Goal: Task Accomplishment & Management: Complete application form

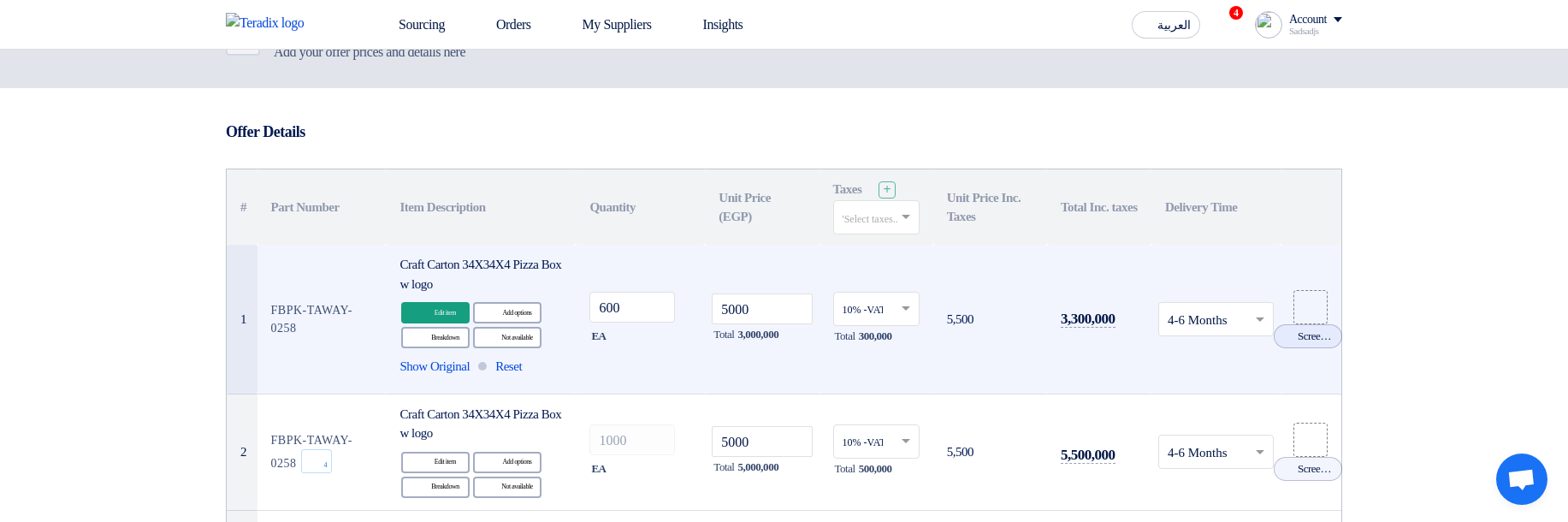
scroll to position [206, 0]
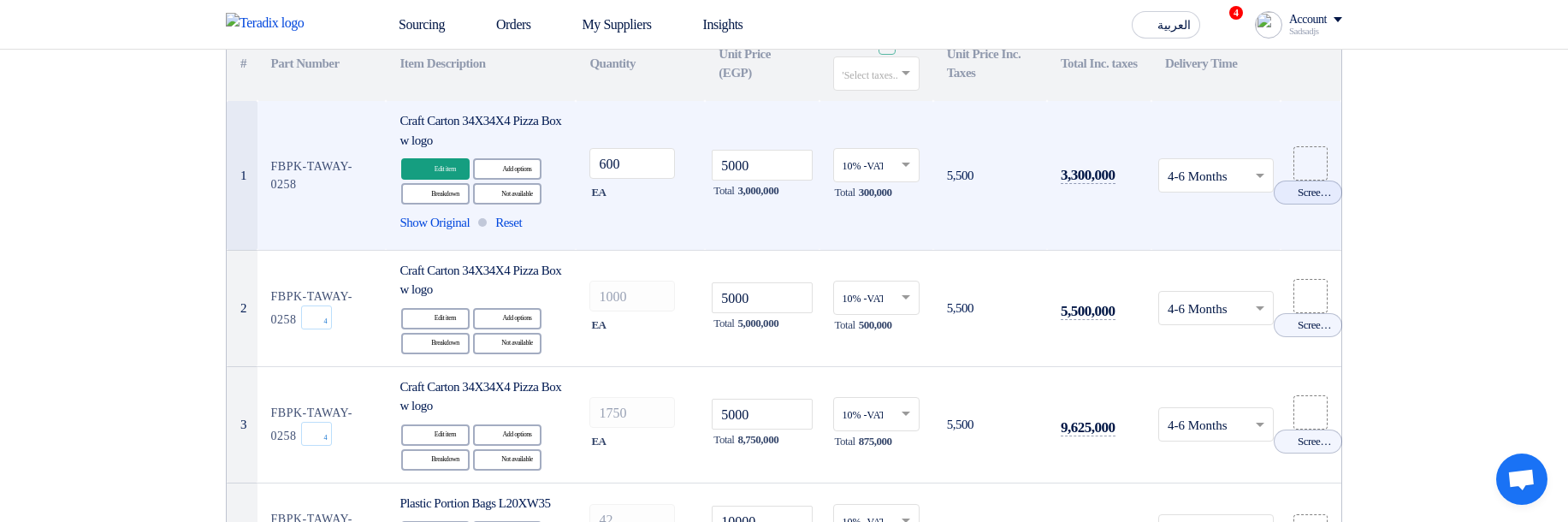
click at [0, 0] on use at bounding box center [0, 0] width 0 height 0
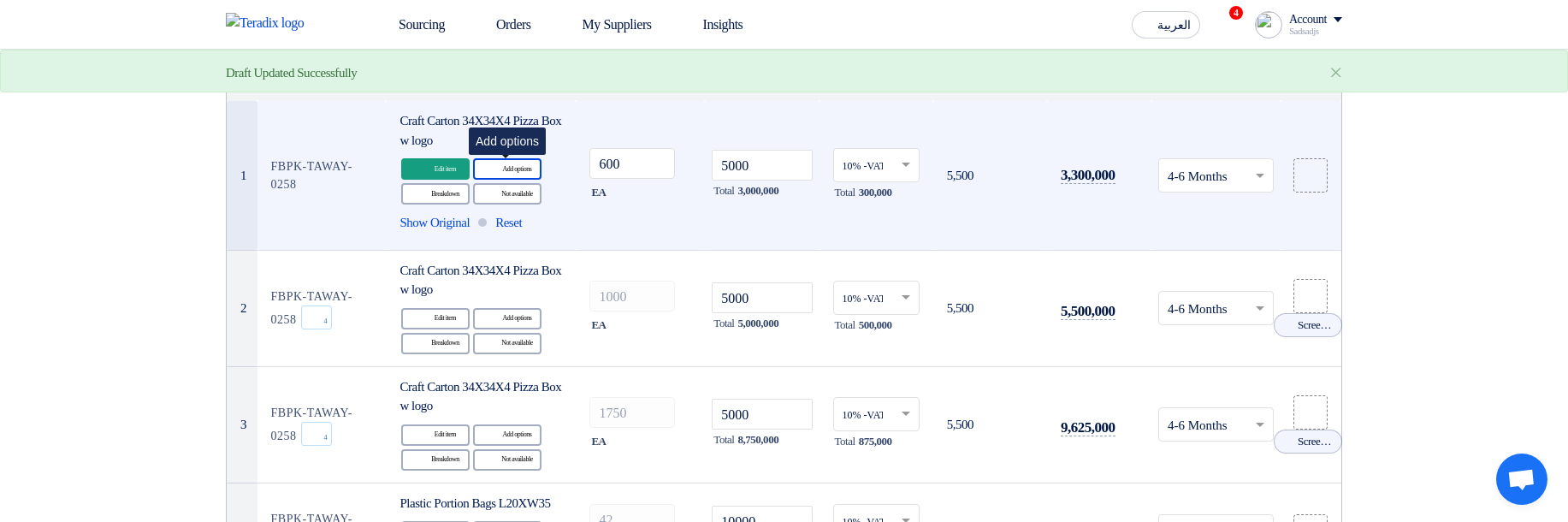
click at [485, 160] on use at bounding box center [485, 160] width 0 height 0
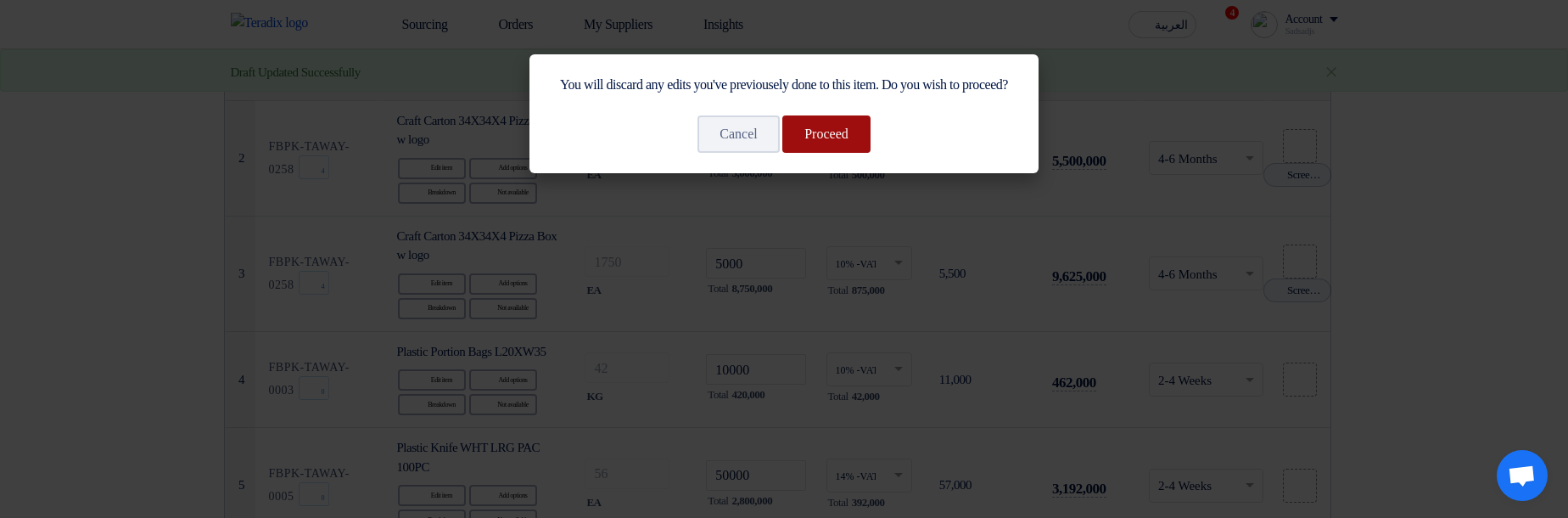
click at [855, 153] on button "Proceed" at bounding box center [826, 134] width 88 height 38
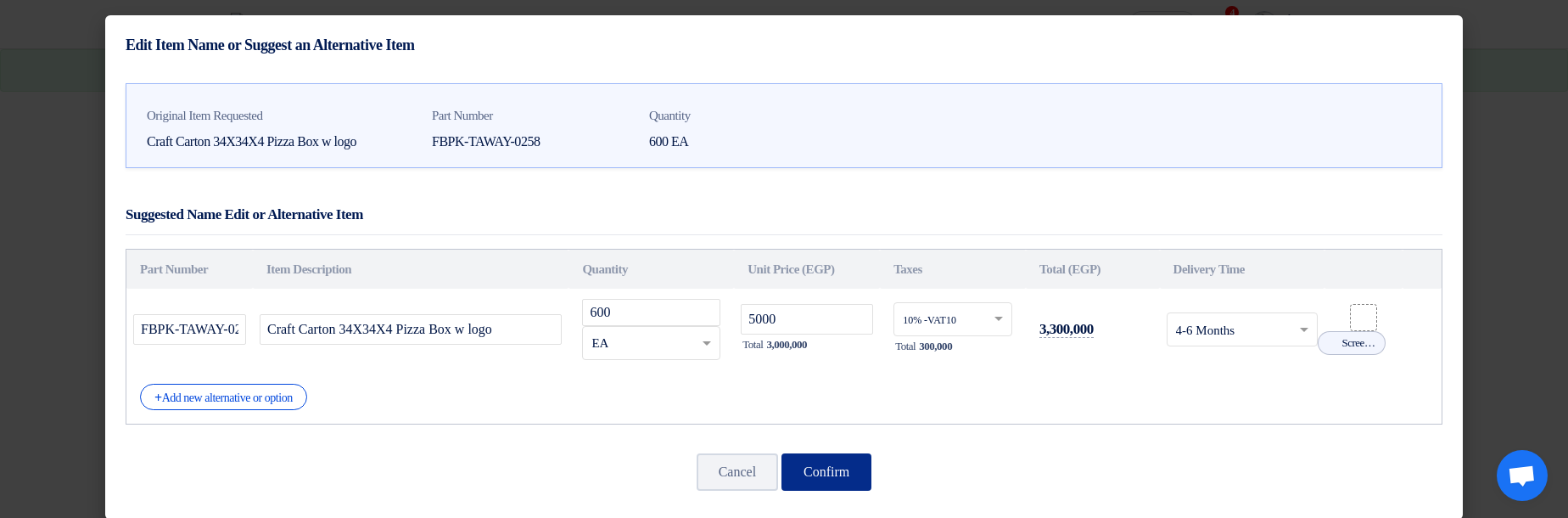
click at [833, 461] on button "Confirm" at bounding box center [827, 473] width 90 height 38
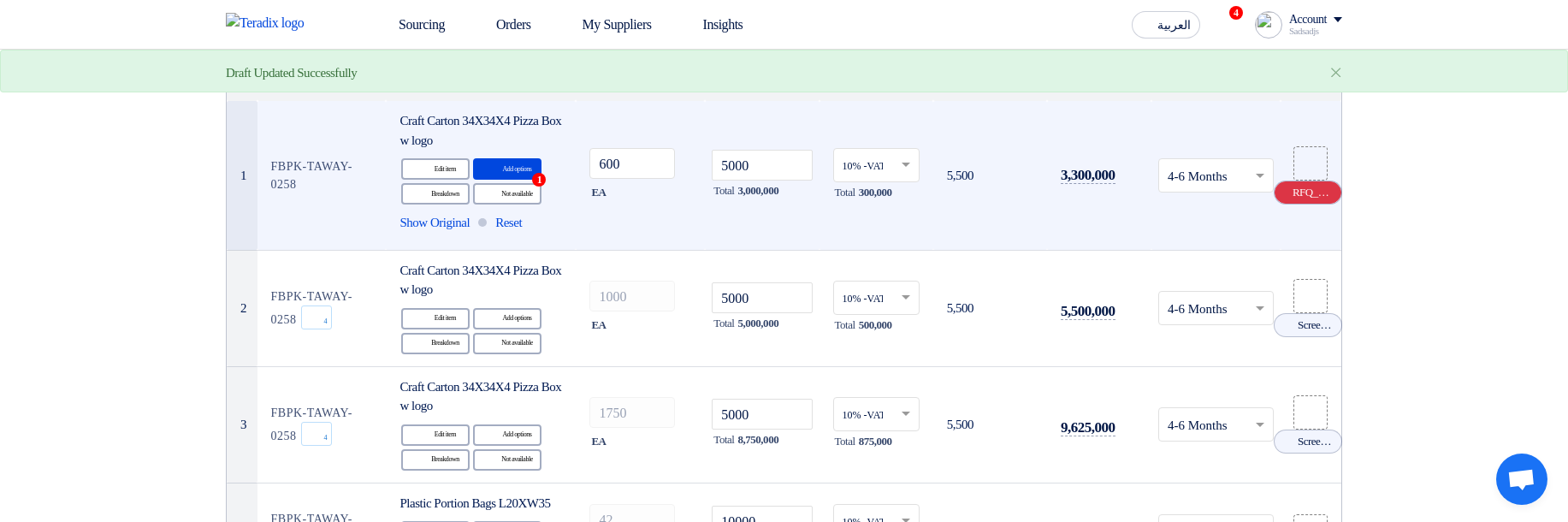
click at [1287, 192] on icon "Cancel" at bounding box center [1284, 192] width 12 height 12
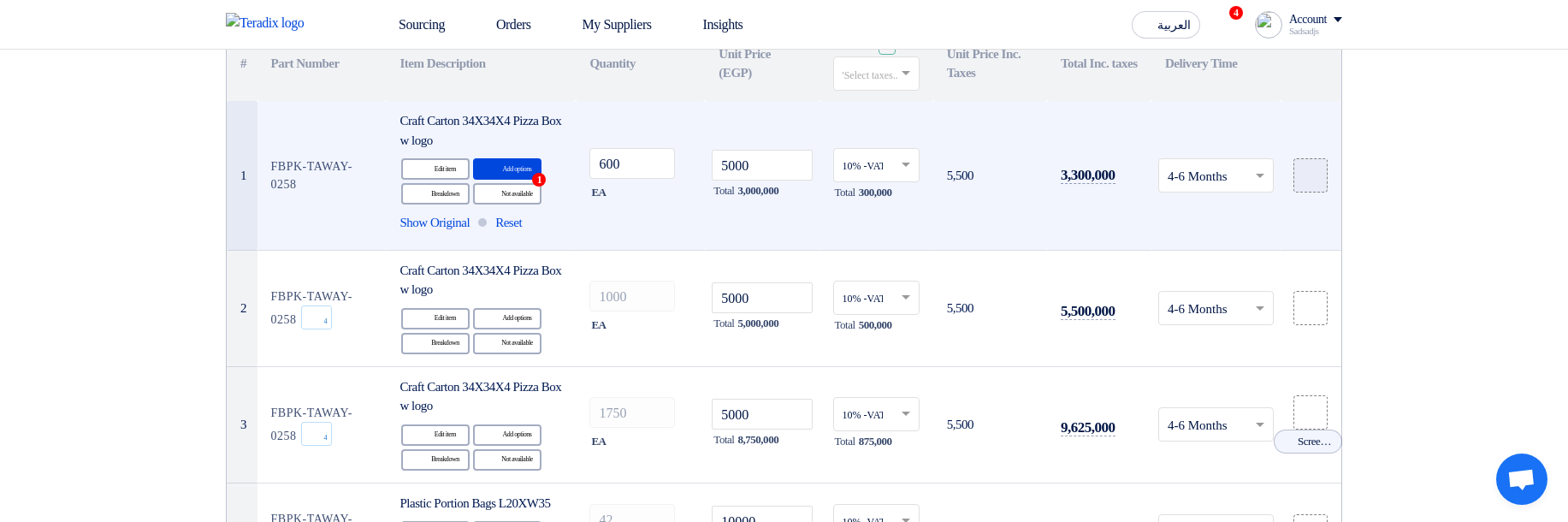
click at [1304, 181] on div at bounding box center [1311, 175] width 17 height 20
click at [0, 0] on input "file" at bounding box center [0, 0] width 0 height 0
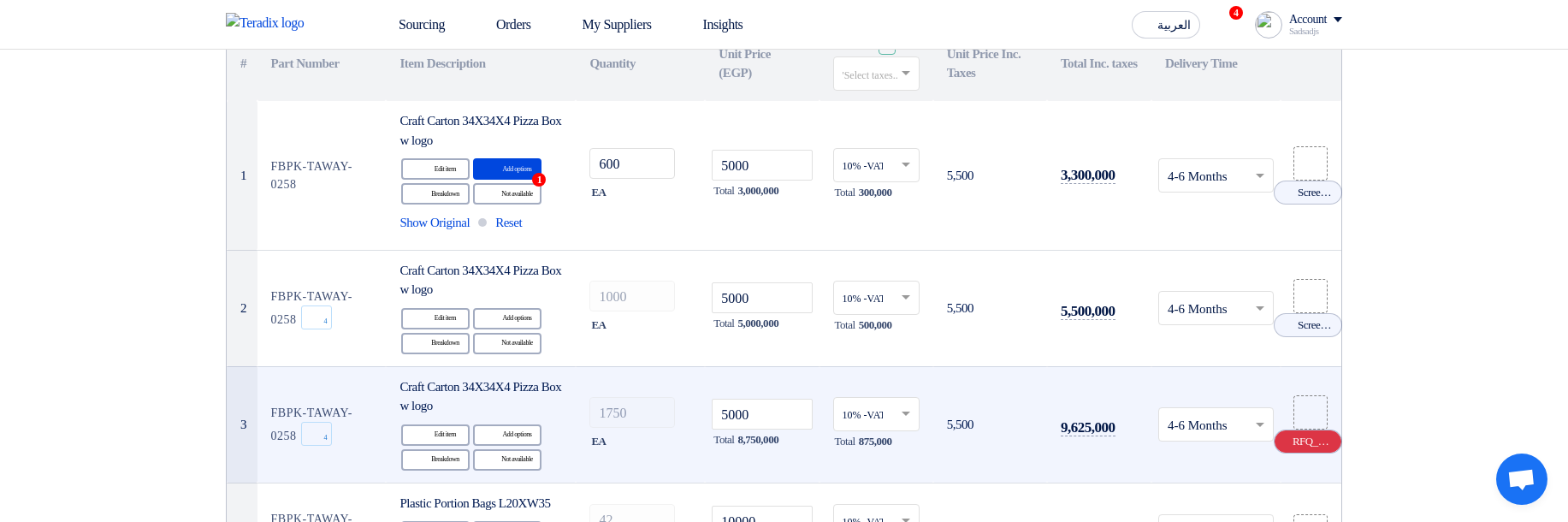
click at [1287, 445] on icon "Cancel" at bounding box center [1284, 441] width 12 height 12
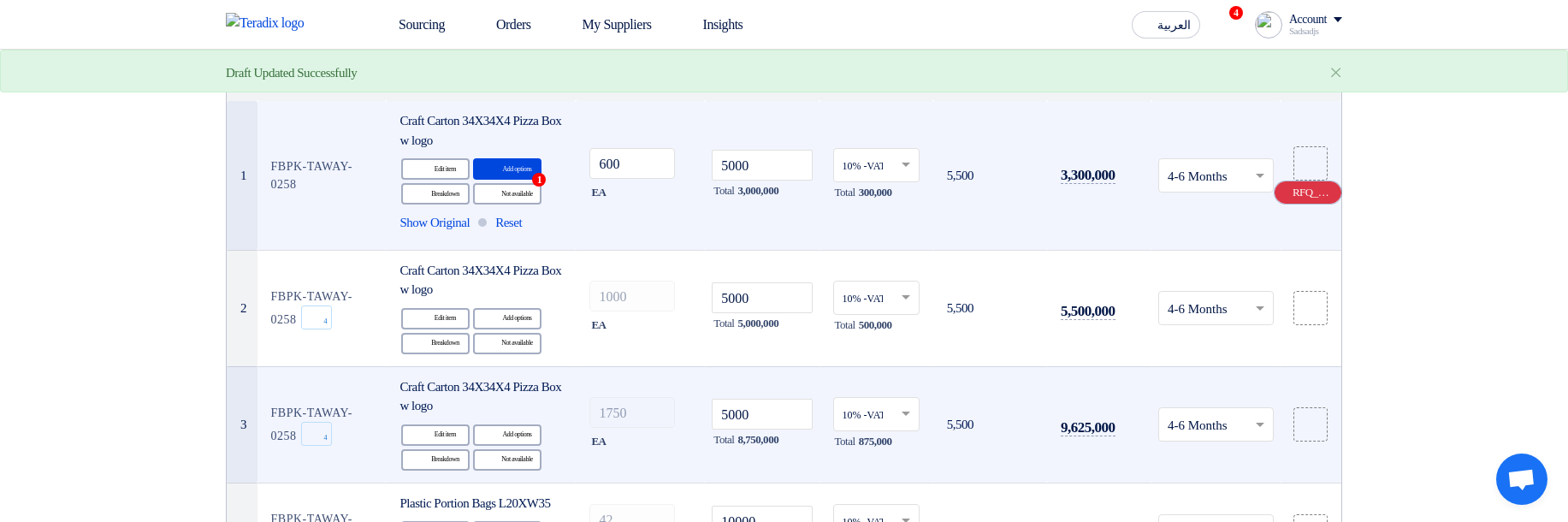
click at [1279, 187] on use at bounding box center [1279, 187] width 0 height 0
click at [1306, 180] on icon at bounding box center [1310, 175] width 13 height 13
click at [0, 0] on input "file" at bounding box center [0, 0] width 0 height 0
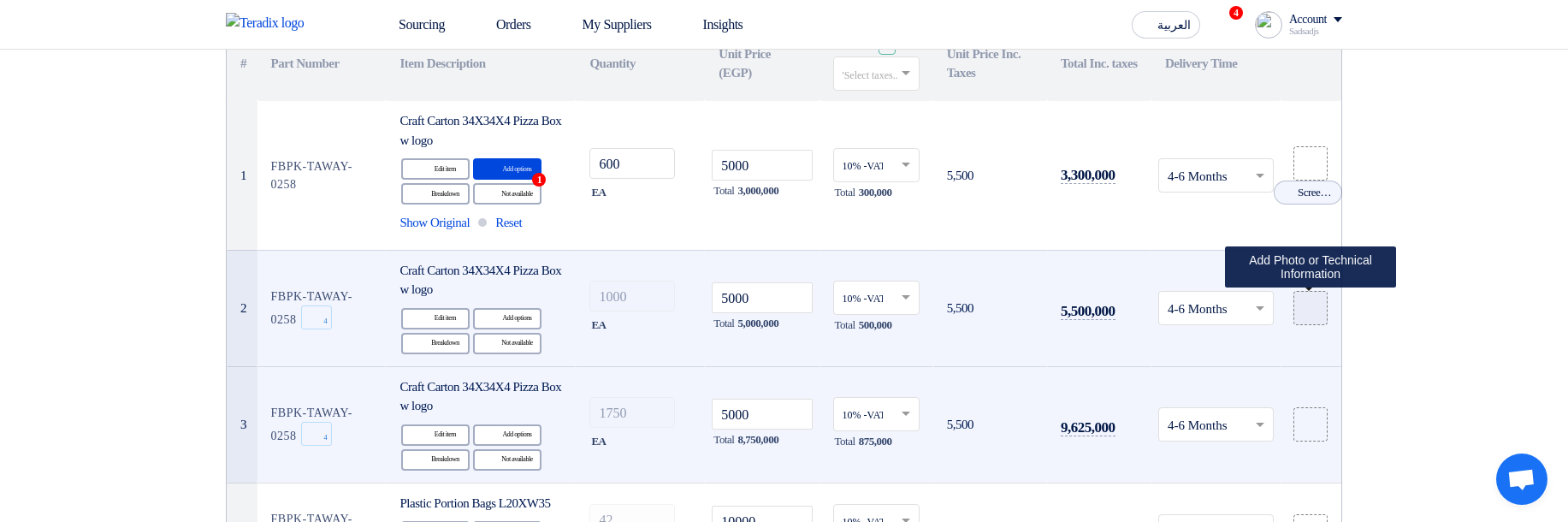
click at [1300, 311] on label at bounding box center [1311, 308] width 34 height 34
click at [0, 0] on input "file" at bounding box center [0, 0] width 0 height 0
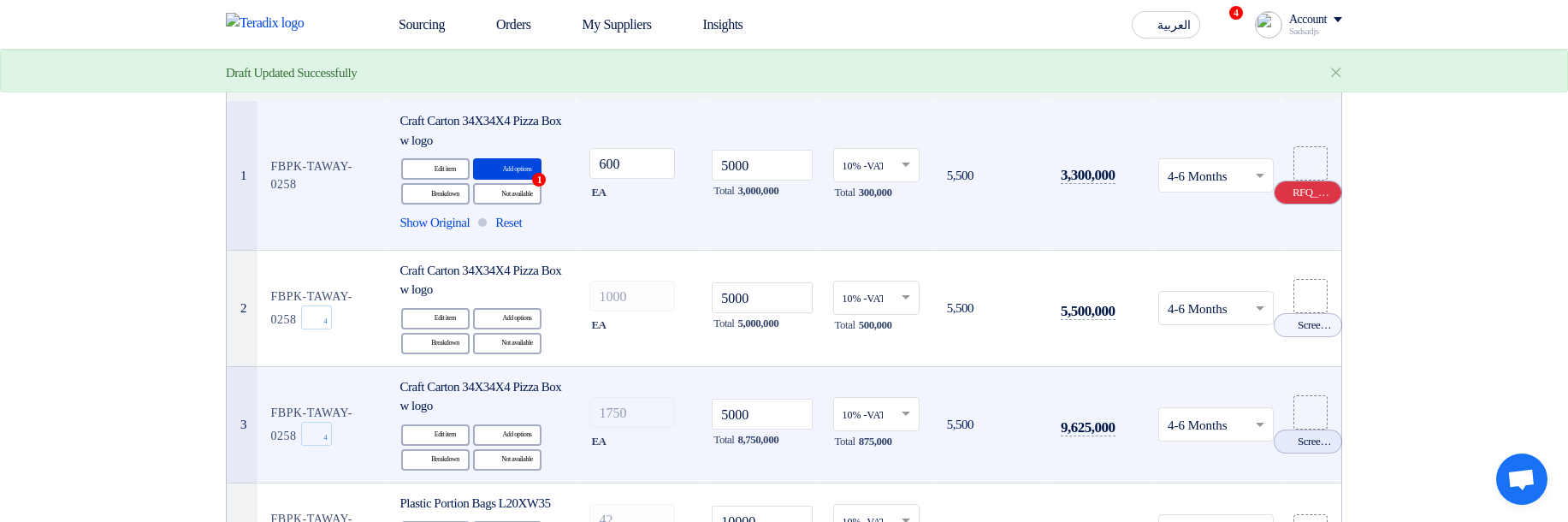
click at [1280, 197] on icon "Cancel" at bounding box center [1284, 192] width 12 height 12
click at [1303, 169] on use at bounding box center [1303, 169] width 0 height 0
click at [0, 0] on input "file" at bounding box center [0, 0] width 0 height 0
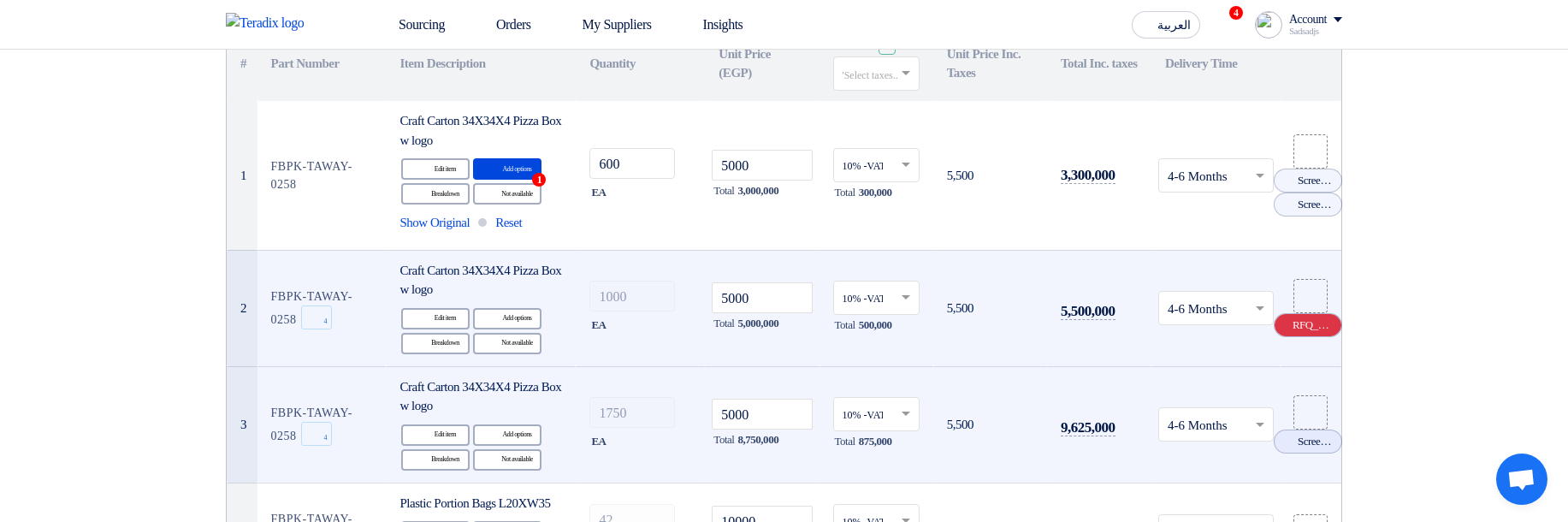
click at [1279, 319] on use at bounding box center [1279, 319] width 0 height 0
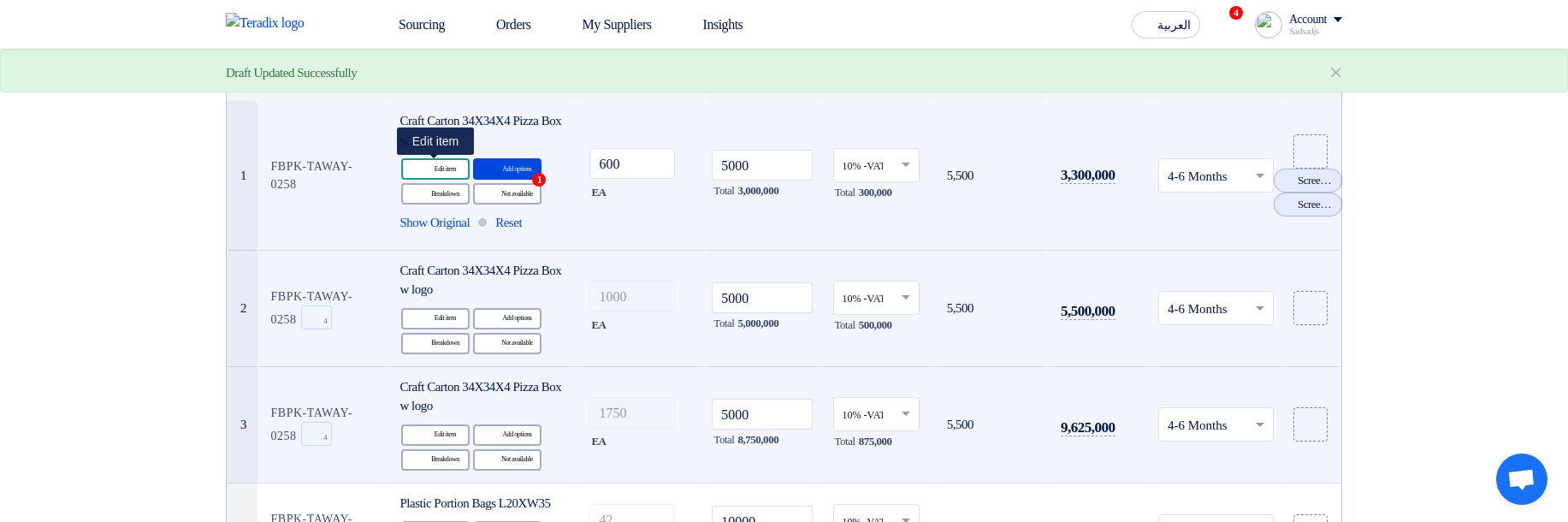
click at [440, 173] on div "Edit Edit item" at bounding box center [435, 169] width 69 height 21
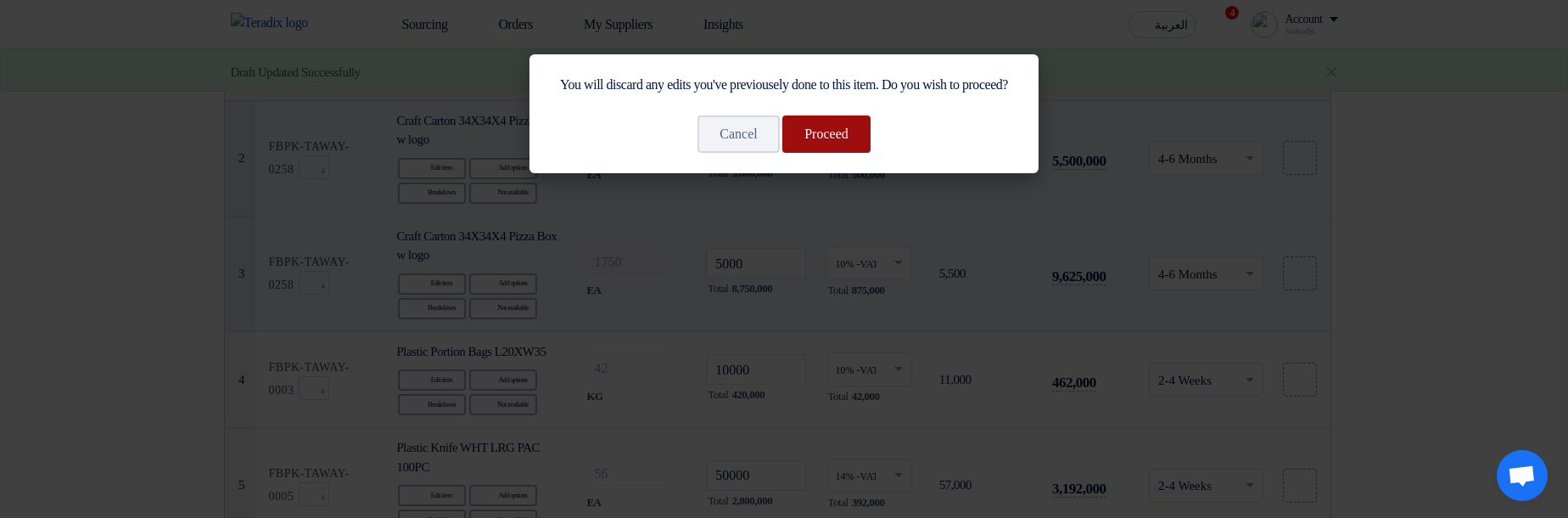
click at [830, 153] on button "Proceed" at bounding box center [826, 134] width 88 height 38
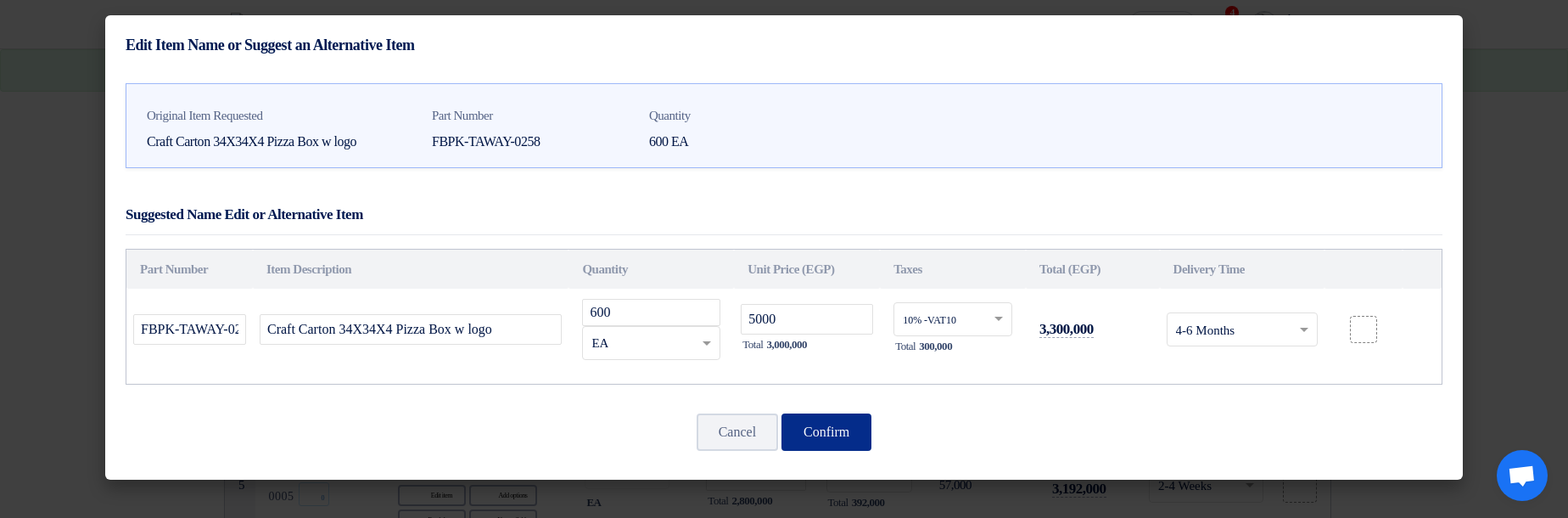
click at [835, 433] on button "Confirm" at bounding box center [827, 433] width 90 height 38
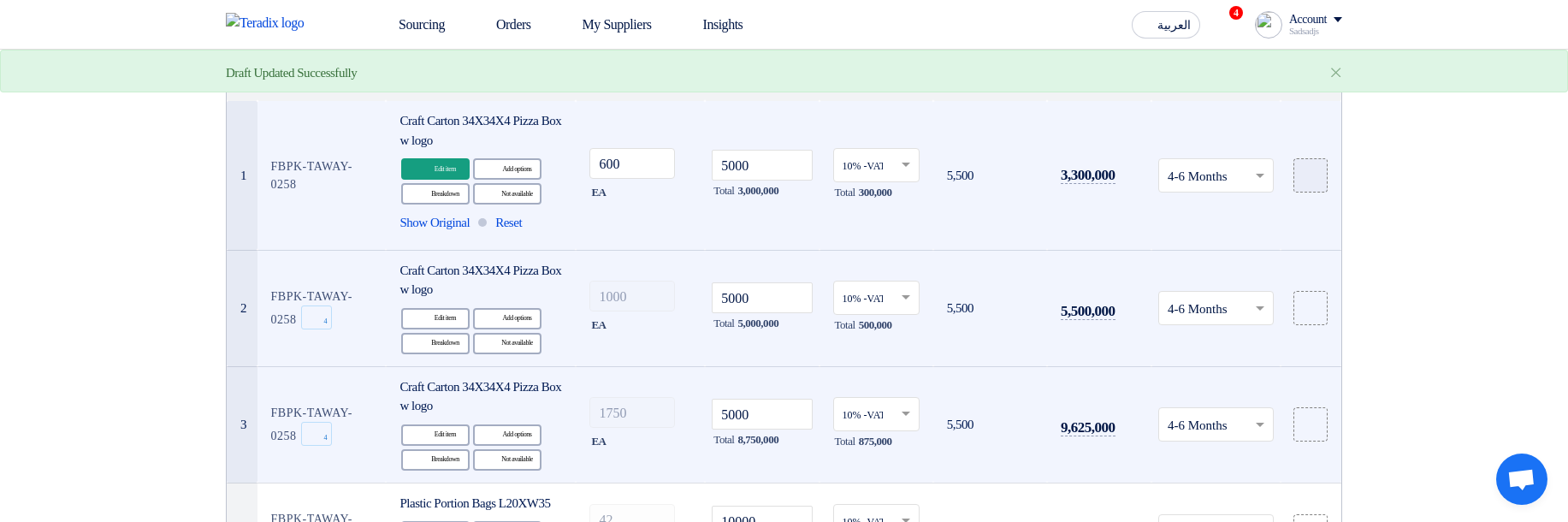
click at [1306, 177] on icon at bounding box center [1310, 175] width 13 height 13
click at [0, 0] on input "file" at bounding box center [0, 0] width 0 height 0
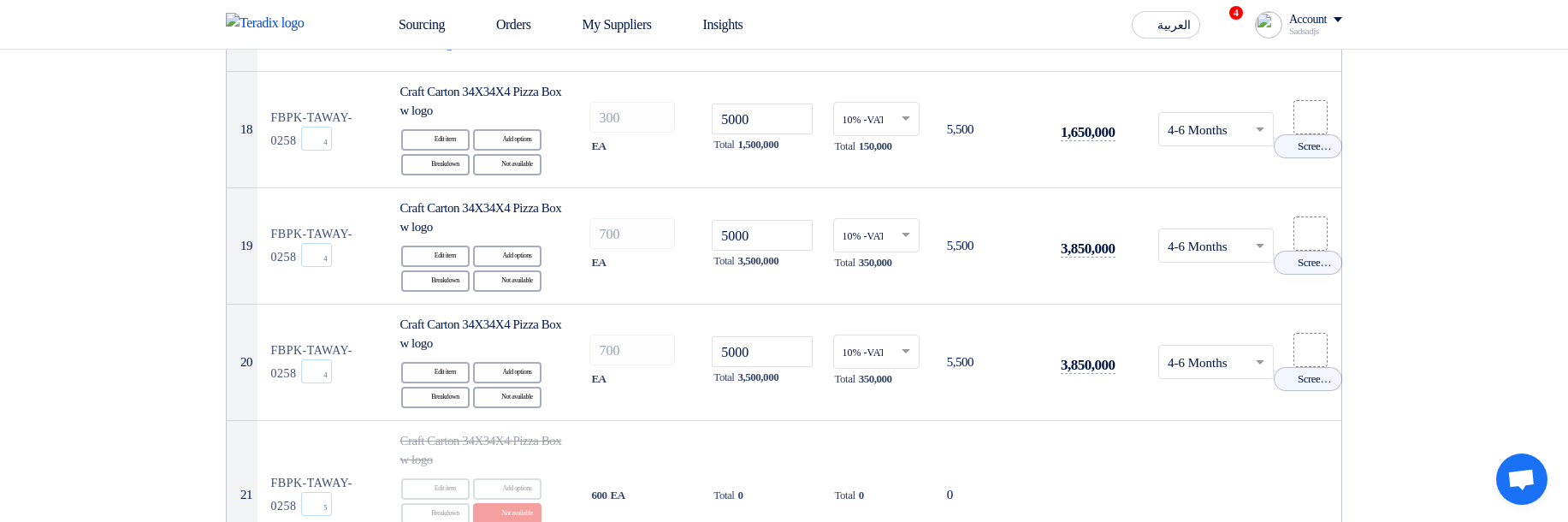
scroll to position [2567, 0]
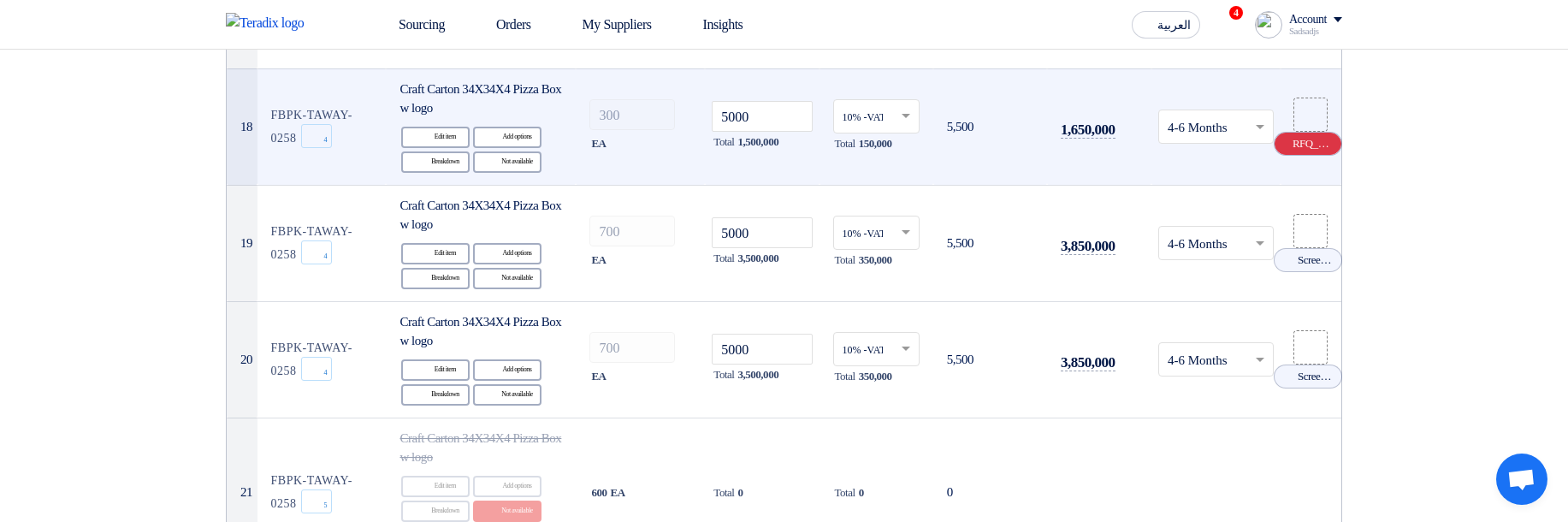
click at [1279, 138] on use at bounding box center [1279, 138] width 0 height 0
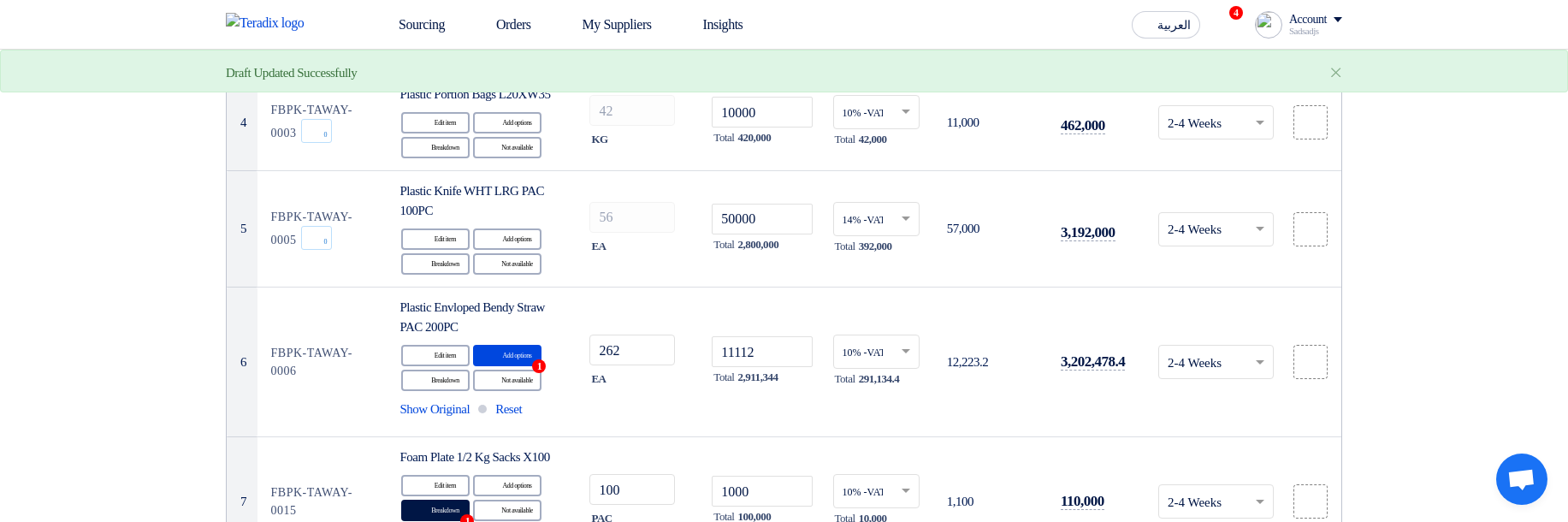
scroll to position [0, 0]
